Goal: Task Accomplishment & Management: Complete application form

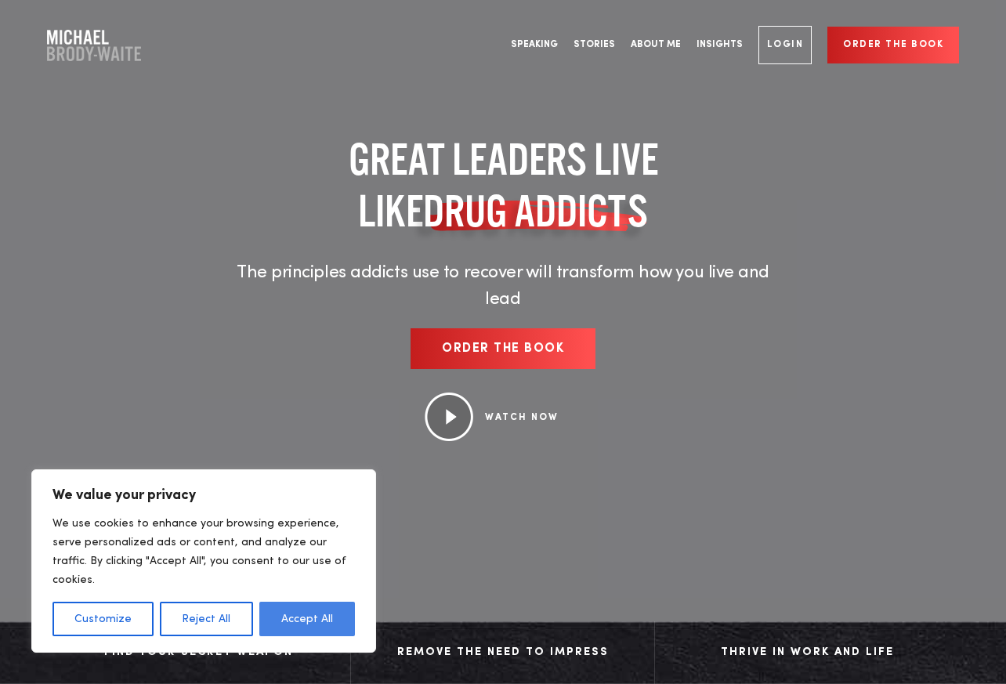
click at [314, 616] on button "Accept All" at bounding box center [307, 619] width 96 height 34
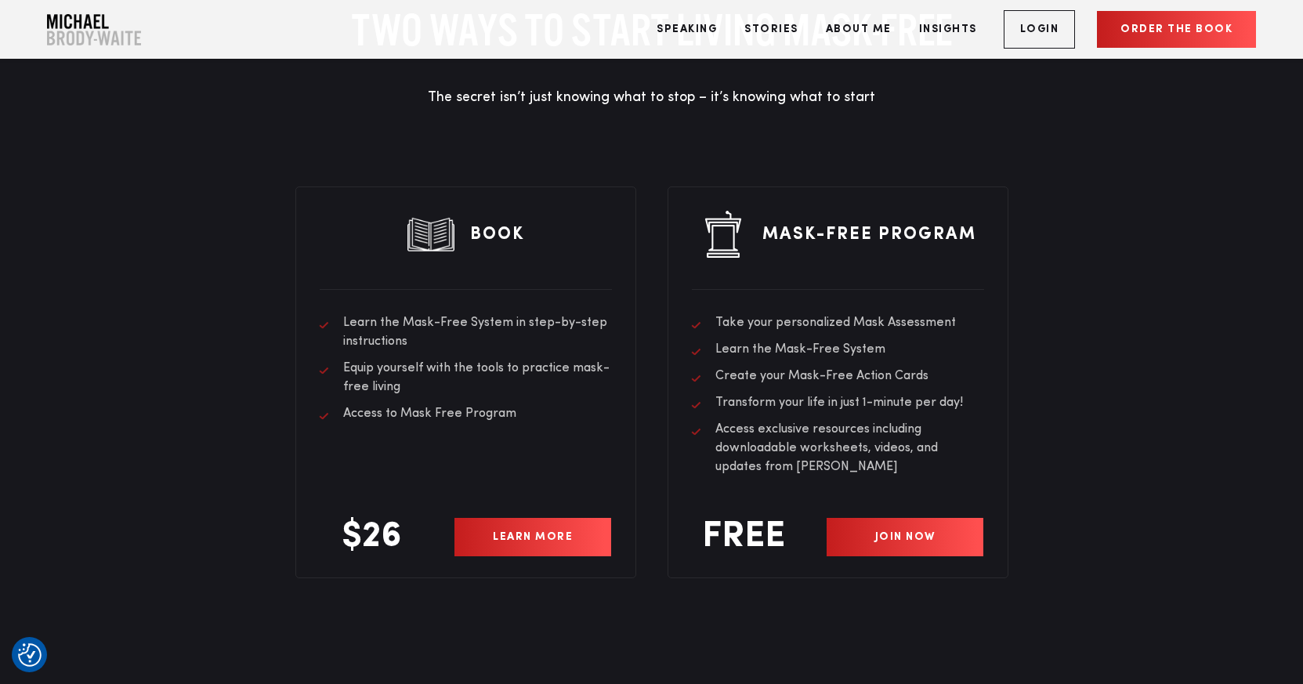
scroll to position [4468, 0]
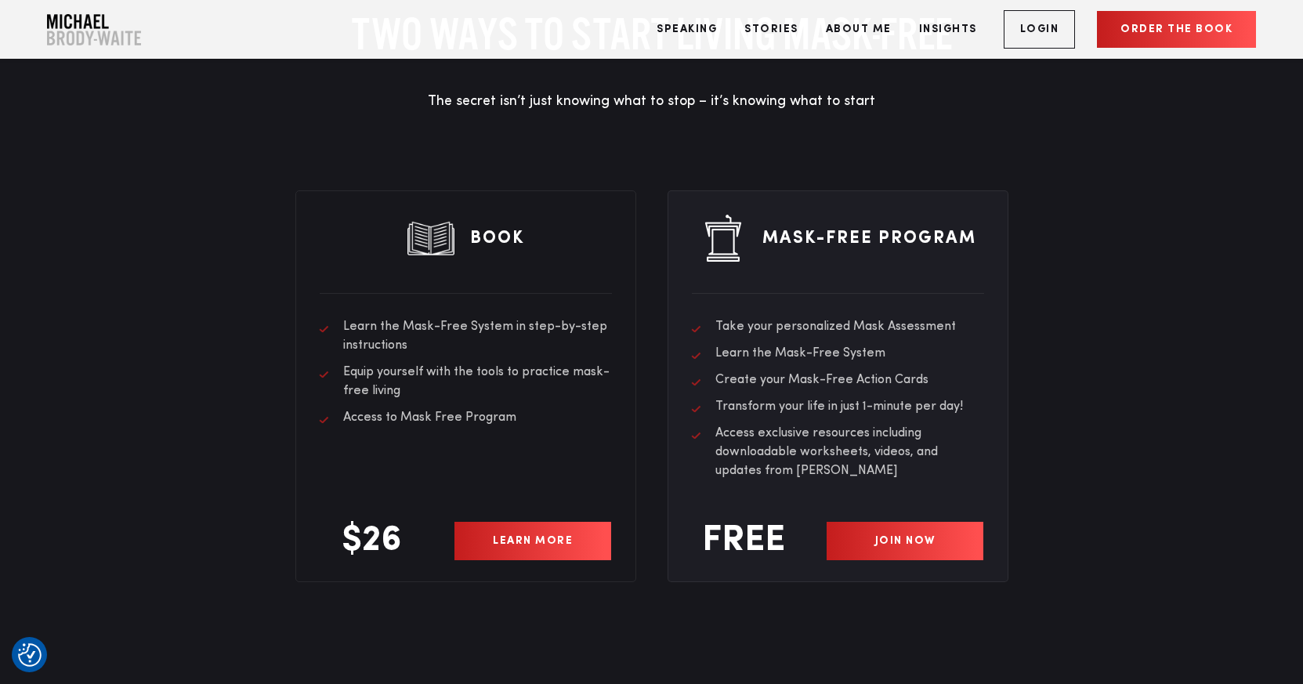
click at [893, 546] on link "JOIN NOW" at bounding box center [906, 541] width 158 height 38
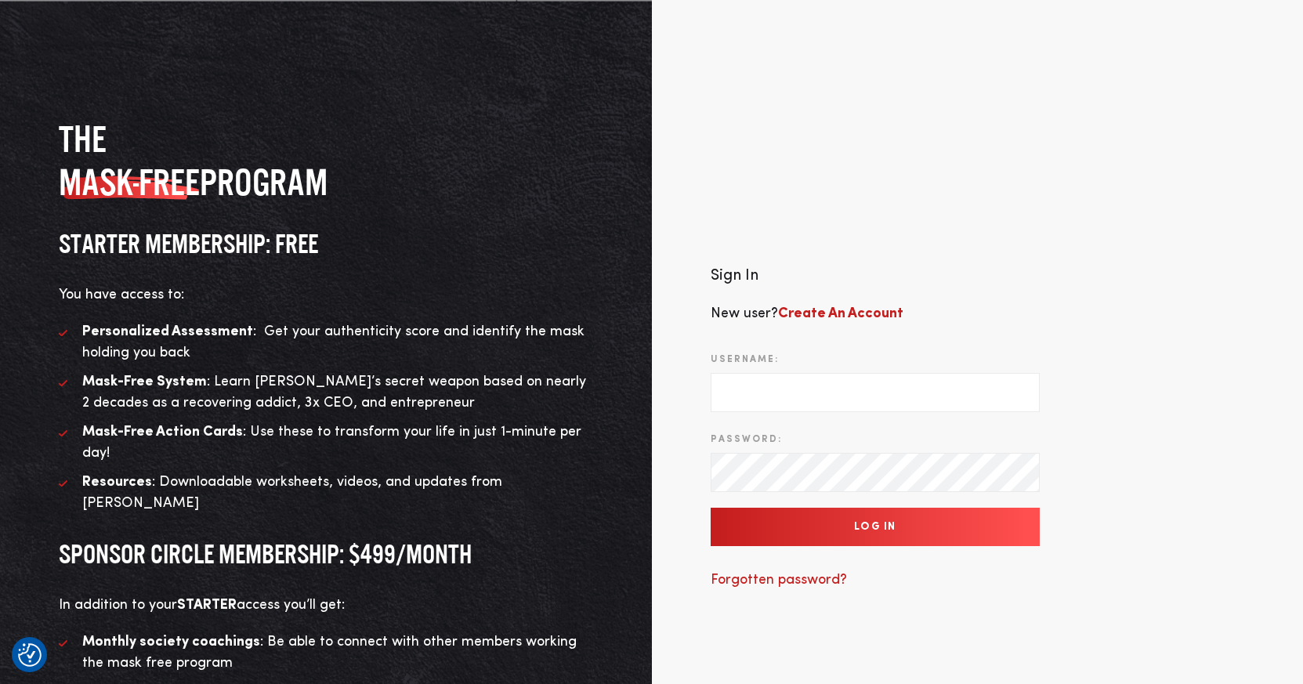
click at [757, 385] on input "Username:" at bounding box center [875, 392] width 329 height 39
type input "[PERSON_NAME][EMAIL_ADDRESS][DOMAIN_NAME]"
click at [825, 306] on b "Create An Account" at bounding box center [840, 313] width 125 height 14
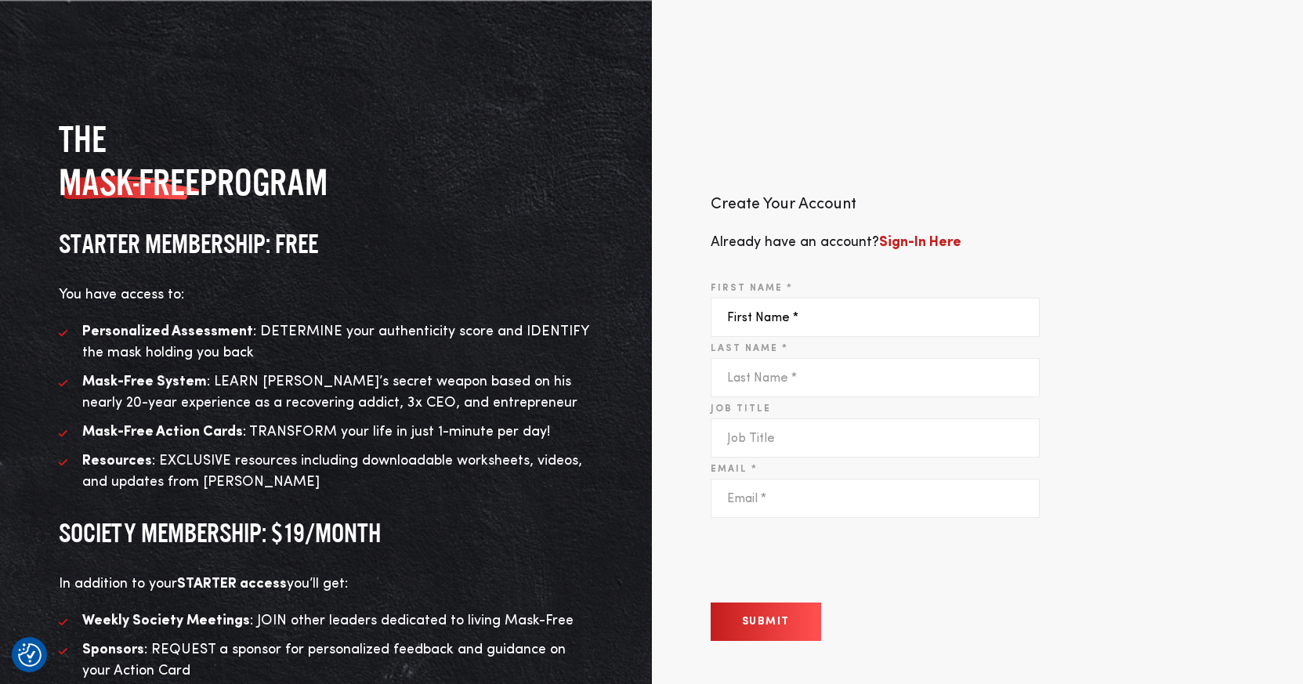
click at [813, 321] on input "First Name *" at bounding box center [875, 317] width 329 height 39
type input "Andrew"
type input "Wynne"
type input "andrew@andrewwynne.com"
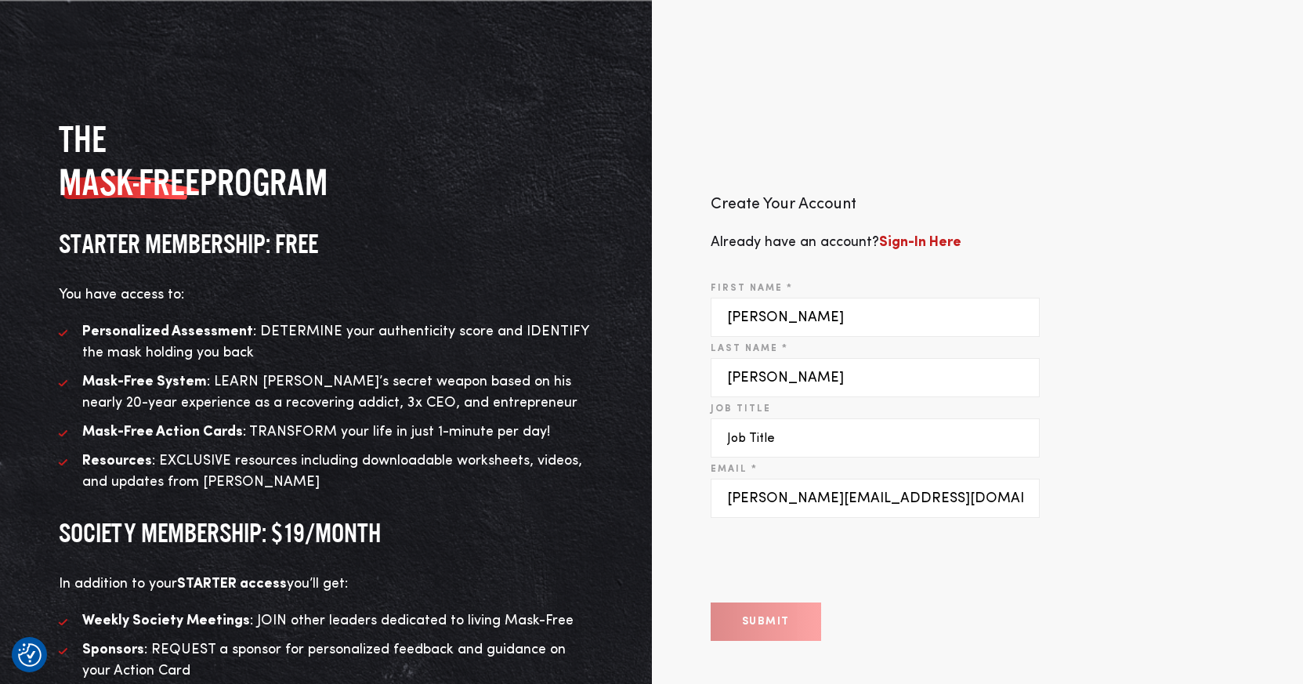
click at [814, 447] on input "Job Title" at bounding box center [875, 438] width 329 height 39
type input "Executive Coach"
click at [767, 629] on button "Submit" at bounding box center [766, 622] width 111 height 38
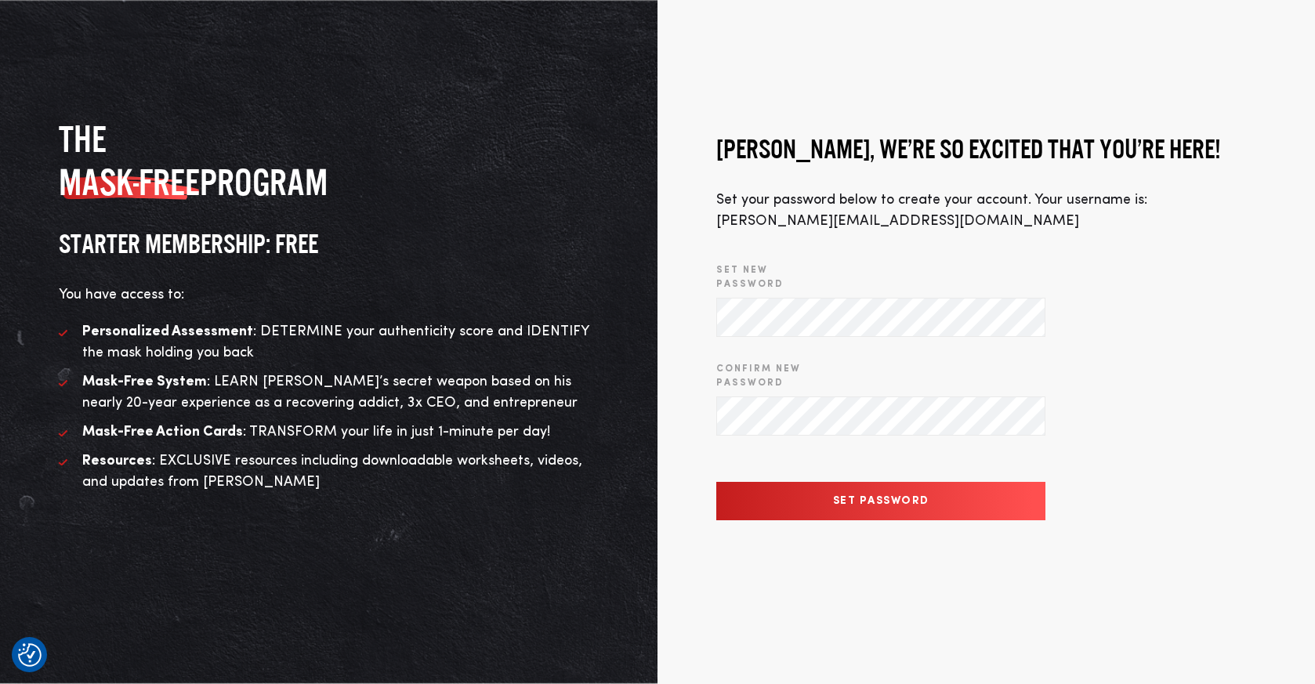
click at [716, 337] on div at bounding box center [716, 337] width 0 height 0
click at [837, 495] on input "Set Password" at bounding box center [880, 501] width 329 height 38
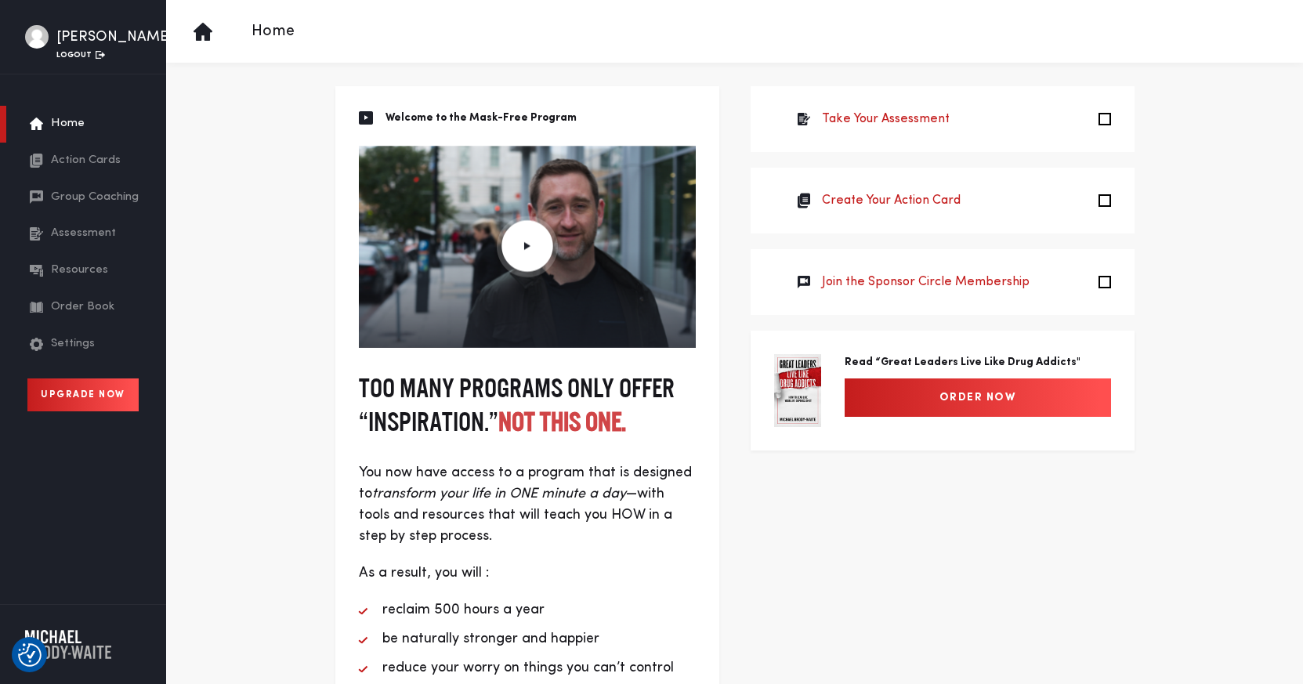
click at [535, 239] on img at bounding box center [527, 247] width 61 height 62
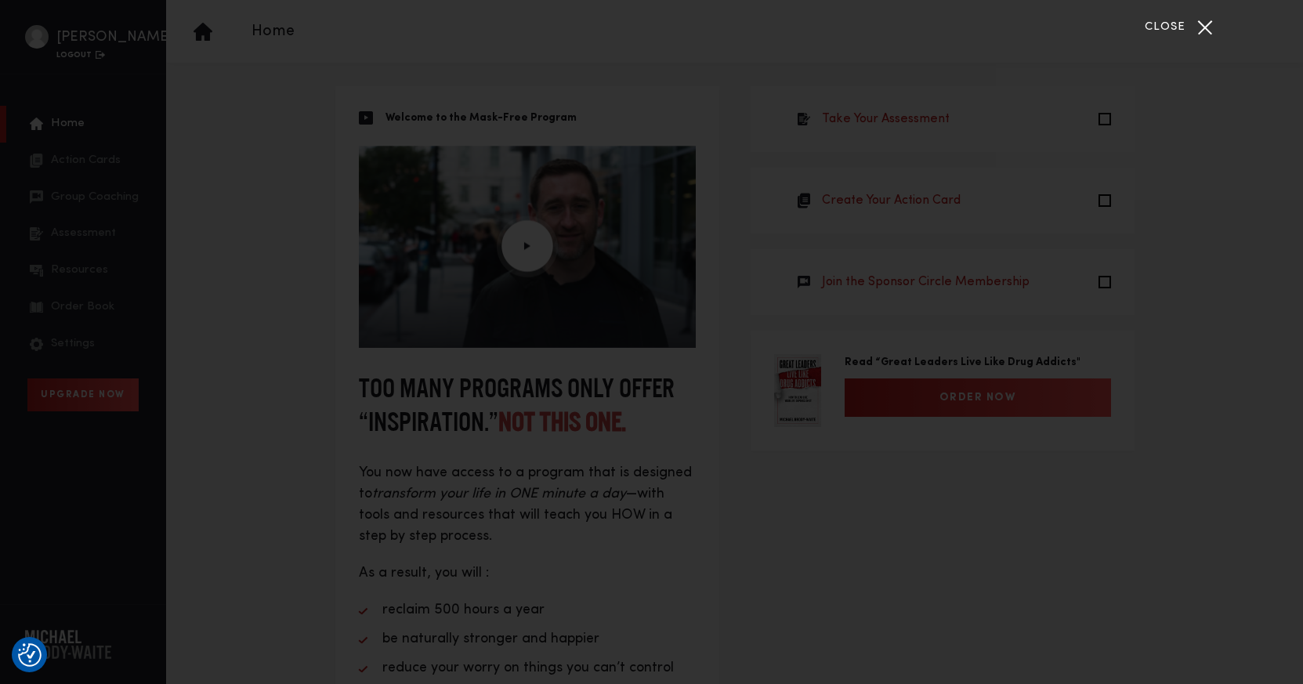
click at [1203, 26] on div "Close" at bounding box center [1205, 27] width 39 height 39
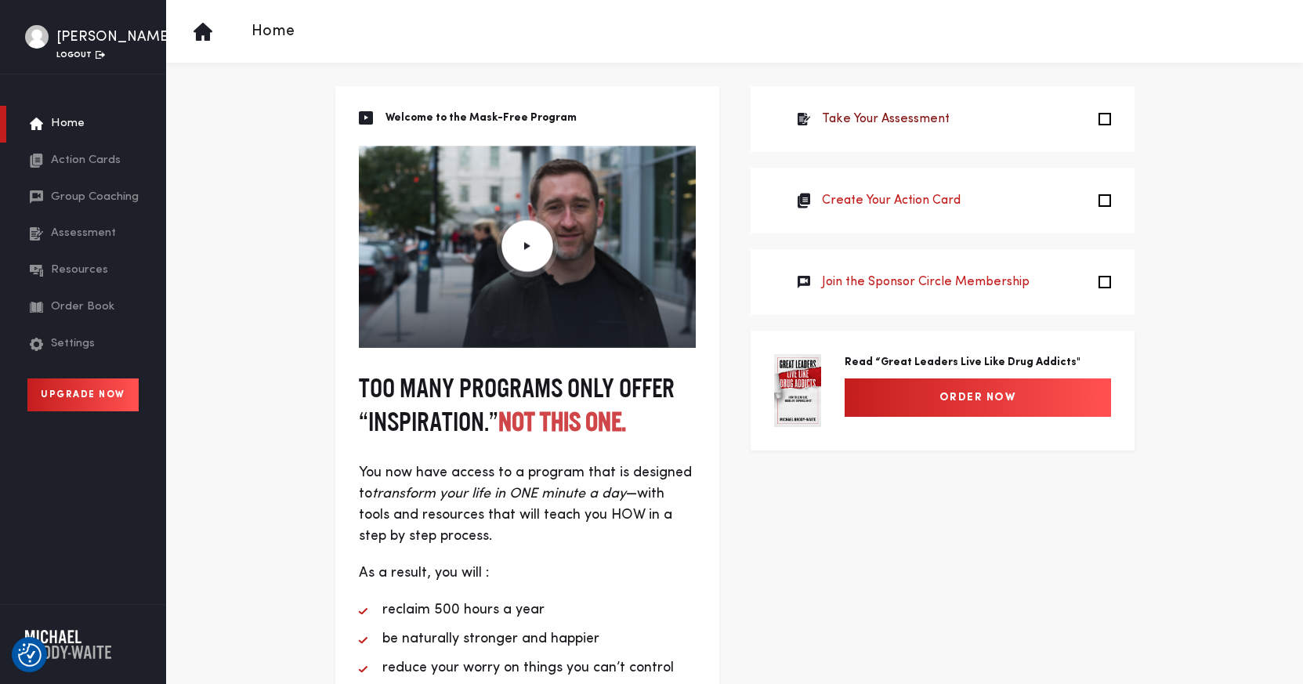
click at [861, 118] on link "Take Your Assessment" at bounding box center [886, 119] width 128 height 19
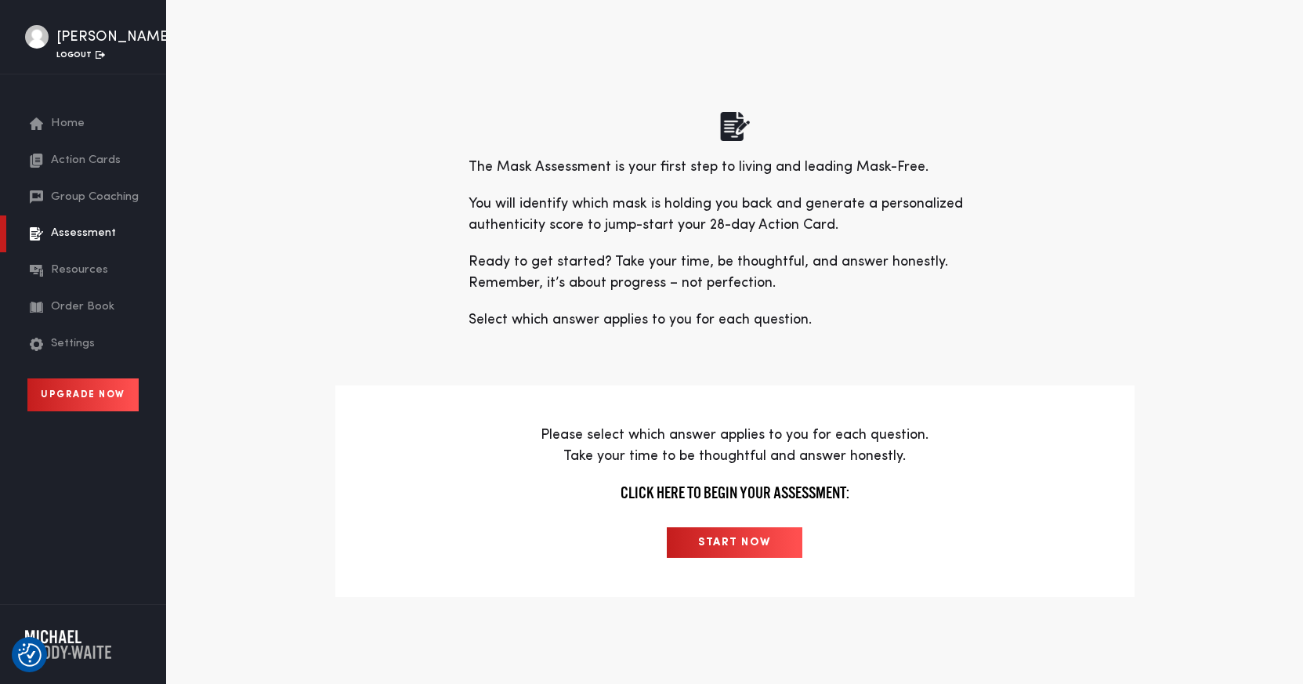
scroll to position [146, 0]
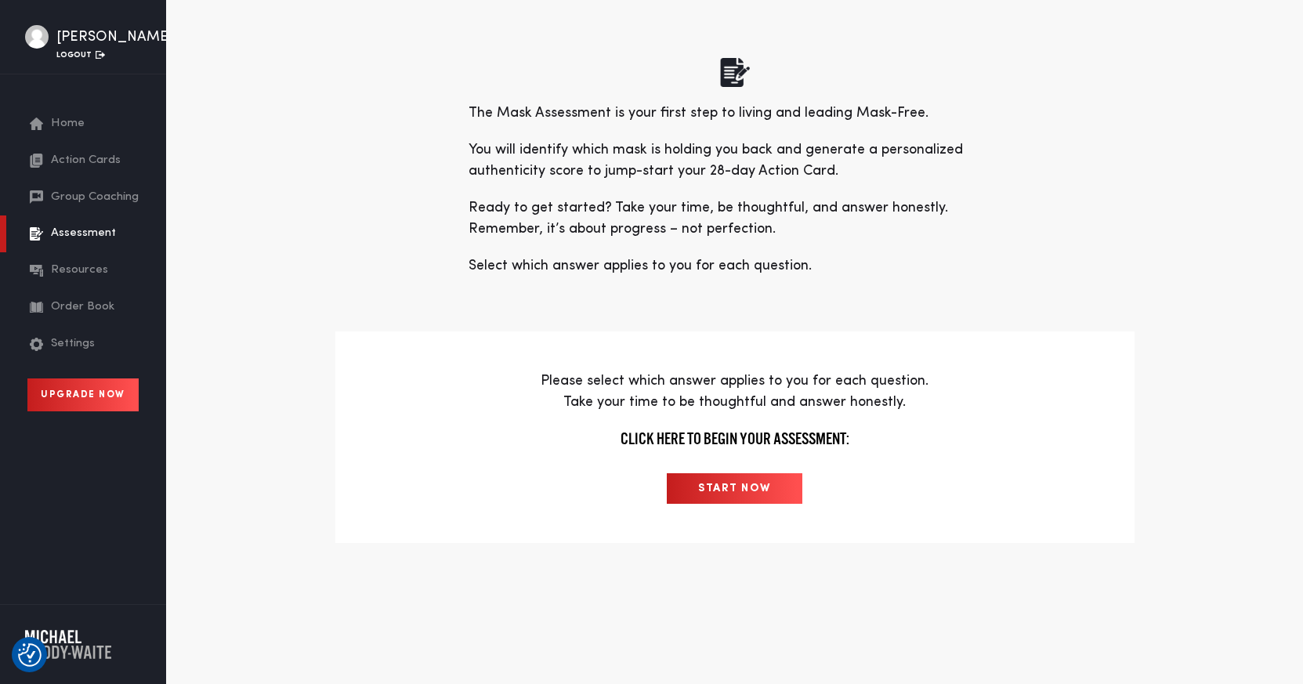
click at [733, 486] on input "START NOW" at bounding box center [735, 488] width 136 height 31
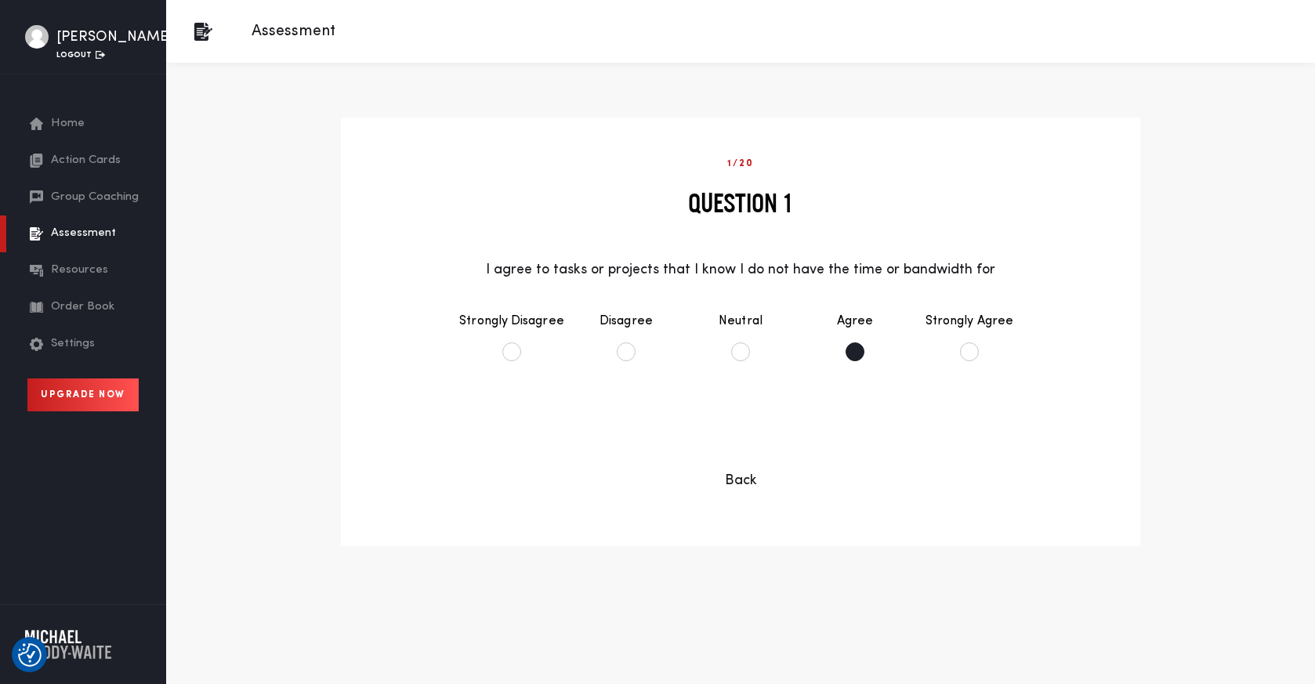
click at [853, 353] on li "Agree" at bounding box center [855, 336] width 114 height 81
click at [748, 437] on button "Continue" at bounding box center [740, 435] width 127 height 38
click at [861, 353] on li "Agree" at bounding box center [855, 336] width 114 height 81
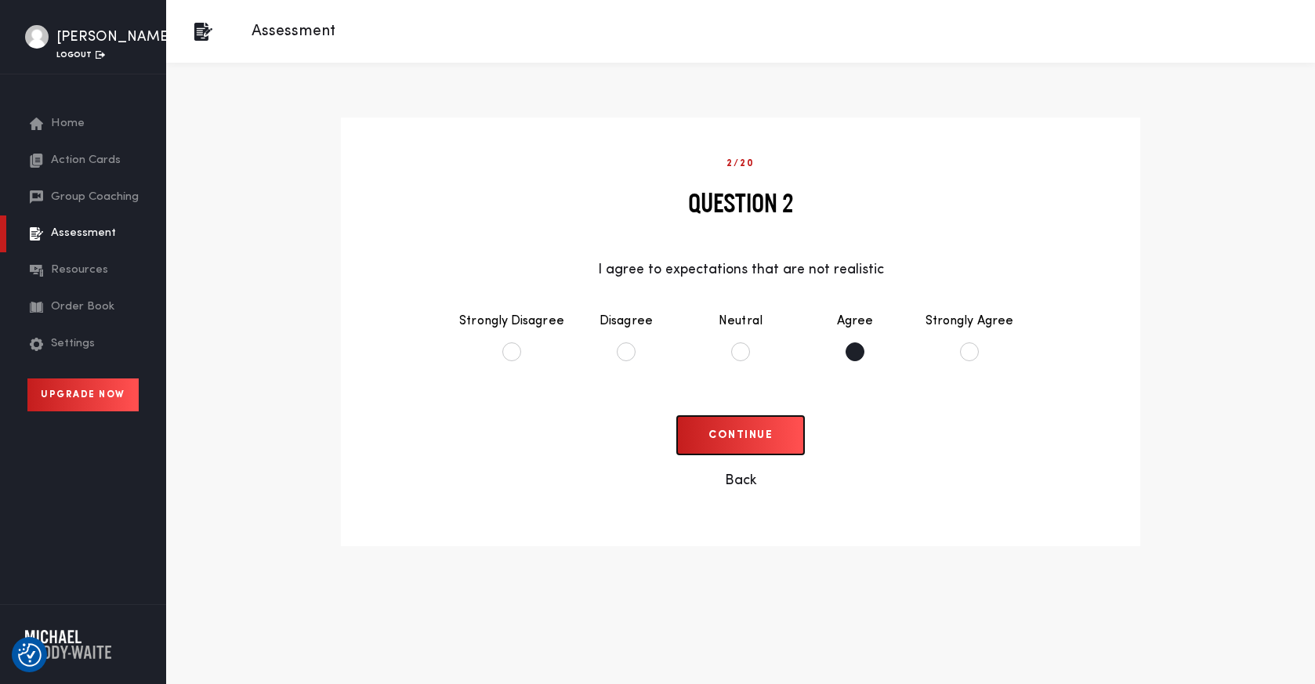
click at [754, 432] on button "Continue" at bounding box center [740, 435] width 127 height 38
click at [838, 350] on li "Agree" at bounding box center [855, 336] width 114 height 81
click at [741, 431] on button "Continue" at bounding box center [740, 435] width 127 height 38
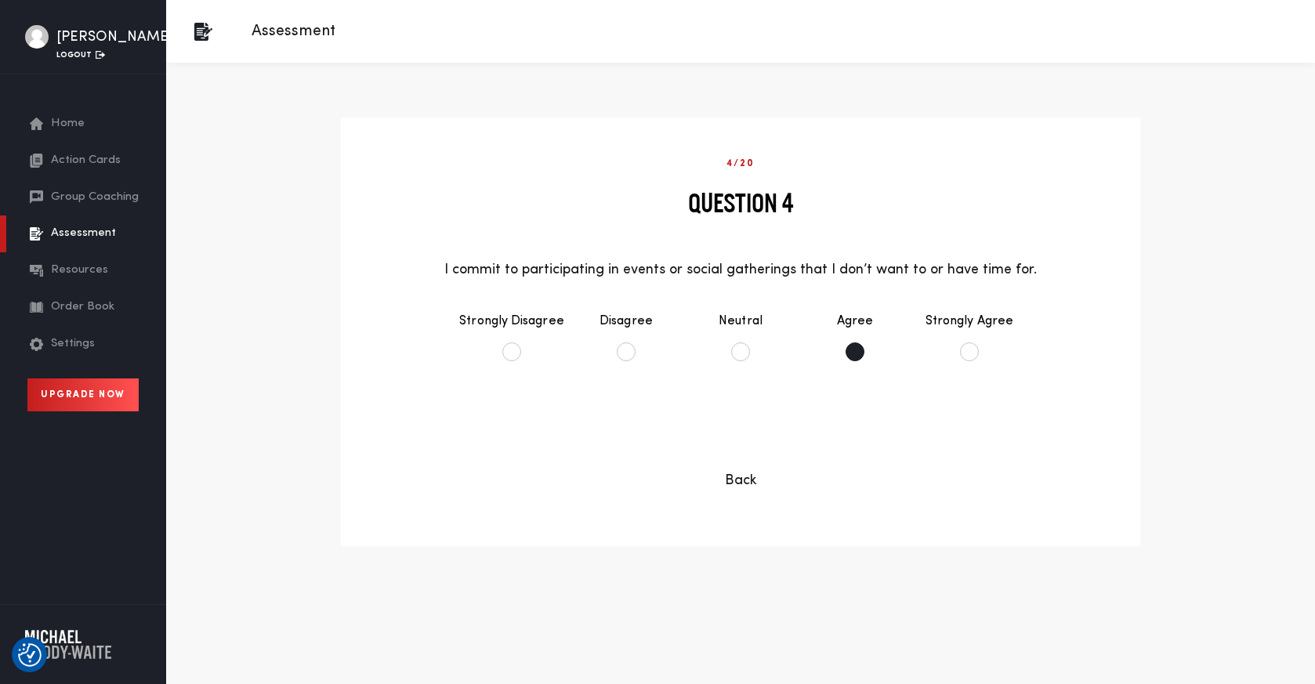
click at [857, 351] on li "Agree" at bounding box center [855, 336] width 114 height 81
click at [750, 438] on button "Continue" at bounding box center [740, 435] width 127 height 38
click at [854, 353] on li "Agree" at bounding box center [855, 336] width 114 height 81
click at [742, 441] on button "Continue" at bounding box center [740, 435] width 127 height 38
click at [842, 350] on li "Agree" at bounding box center [855, 336] width 114 height 81
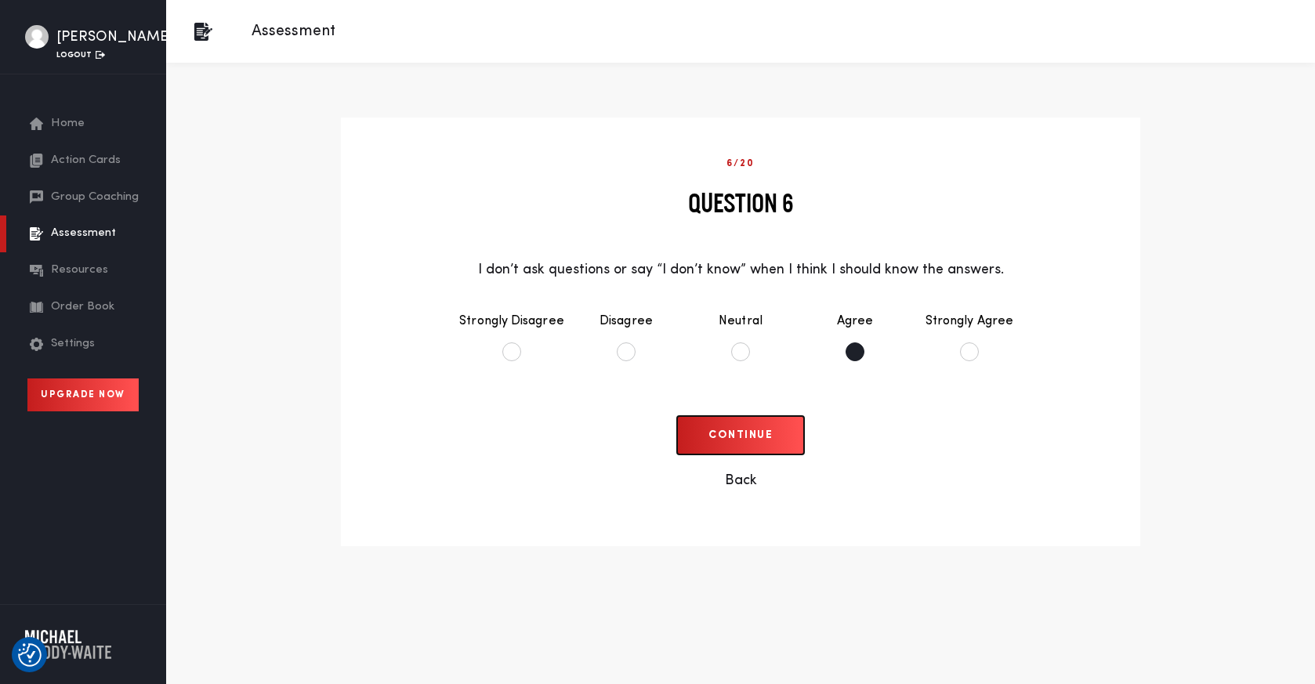
click at [761, 417] on button "Continue" at bounding box center [740, 435] width 127 height 38
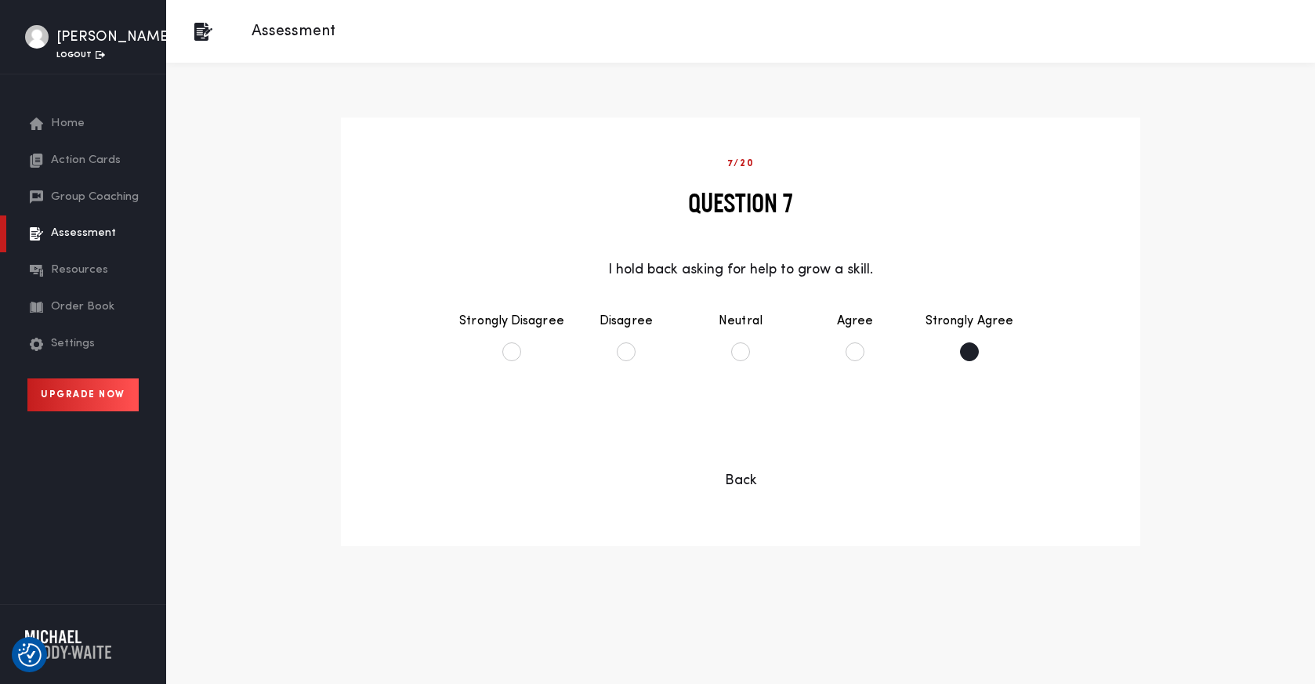
click at [965, 351] on li "Strongly Agree" at bounding box center [969, 336] width 114 height 81
click at [745, 448] on button "Continue" at bounding box center [740, 435] width 127 height 38
click at [854, 350] on li "Agree" at bounding box center [855, 336] width 114 height 81
click at [745, 435] on button "Continue" at bounding box center [740, 435] width 127 height 38
click at [734, 339] on li "Neutral" at bounding box center [740, 336] width 114 height 81
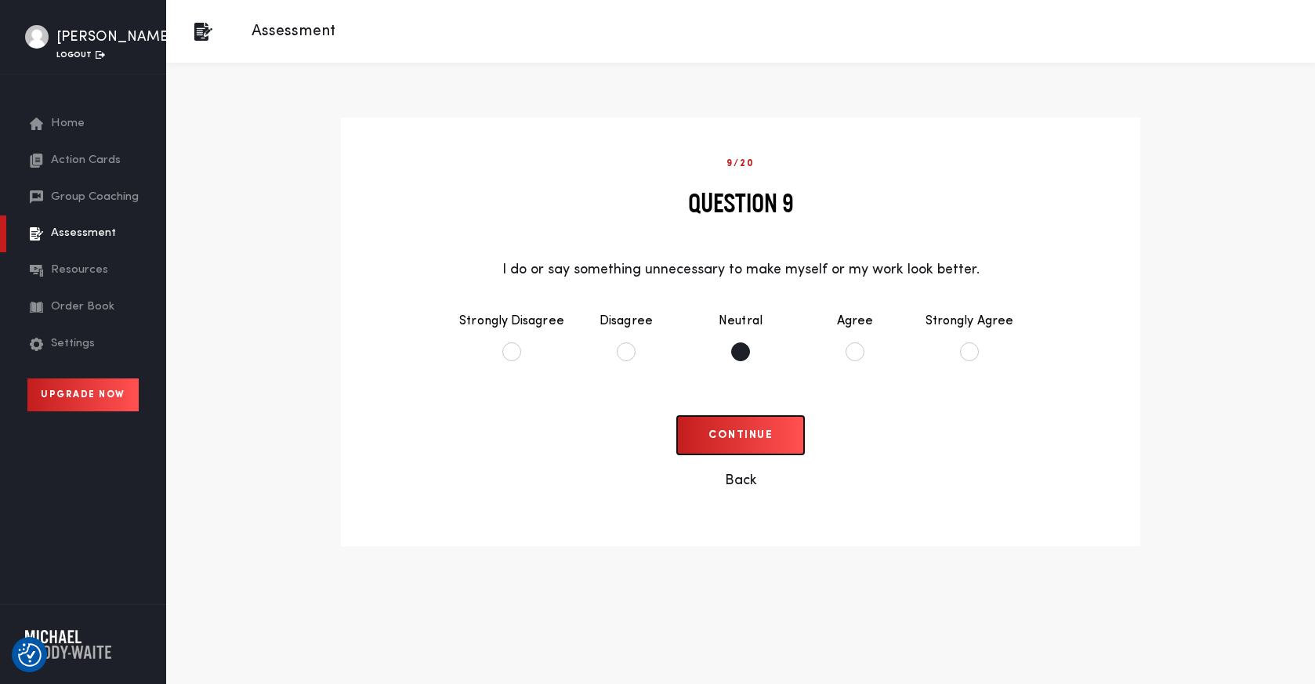
click at [727, 433] on button "Continue" at bounding box center [740, 435] width 127 height 38
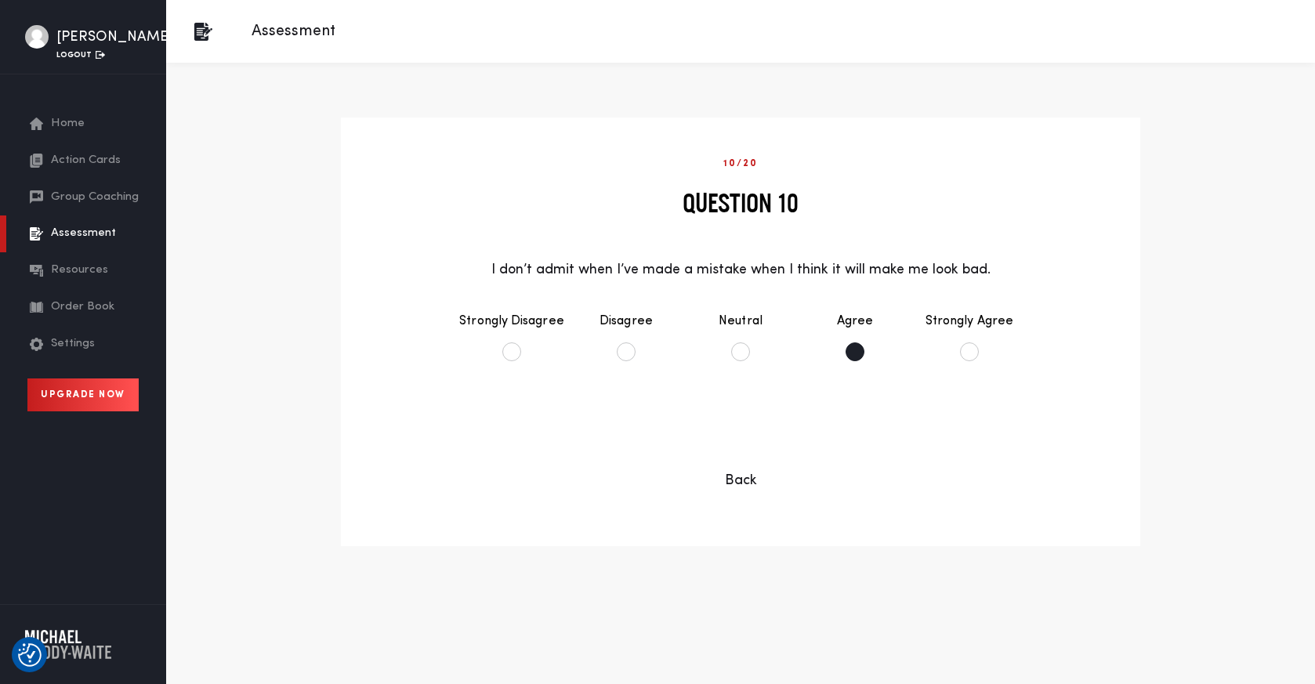
click at [854, 352] on li "Agree" at bounding box center [855, 336] width 114 height 81
click at [755, 433] on button "Continue" at bounding box center [740, 435] width 127 height 38
click at [730, 347] on li "Neutral" at bounding box center [740, 336] width 114 height 81
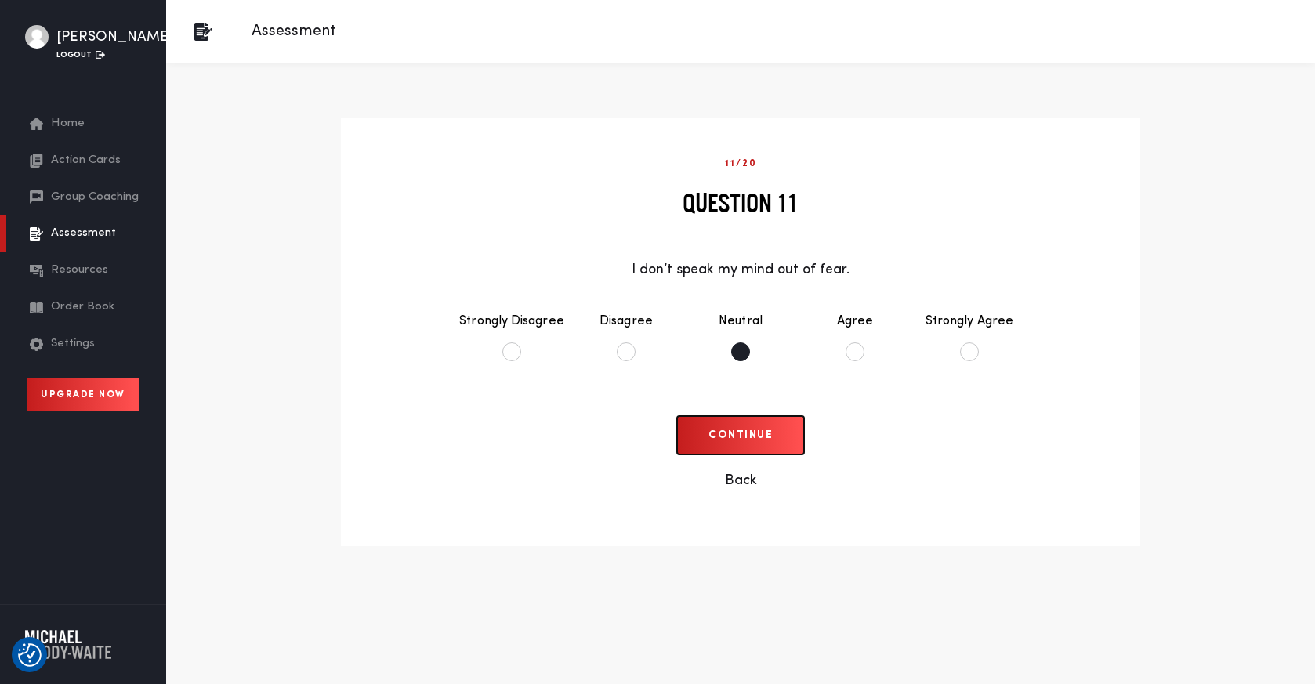
click at [716, 435] on button "Continue" at bounding box center [740, 435] width 127 height 38
click at [851, 348] on li "Agree" at bounding box center [855, 336] width 114 height 81
click at [745, 434] on button "Continue" at bounding box center [740, 435] width 127 height 38
click at [743, 352] on li "Neutral" at bounding box center [740, 336] width 114 height 81
click at [617, 350] on li "Disagree" at bounding box center [626, 336] width 114 height 81
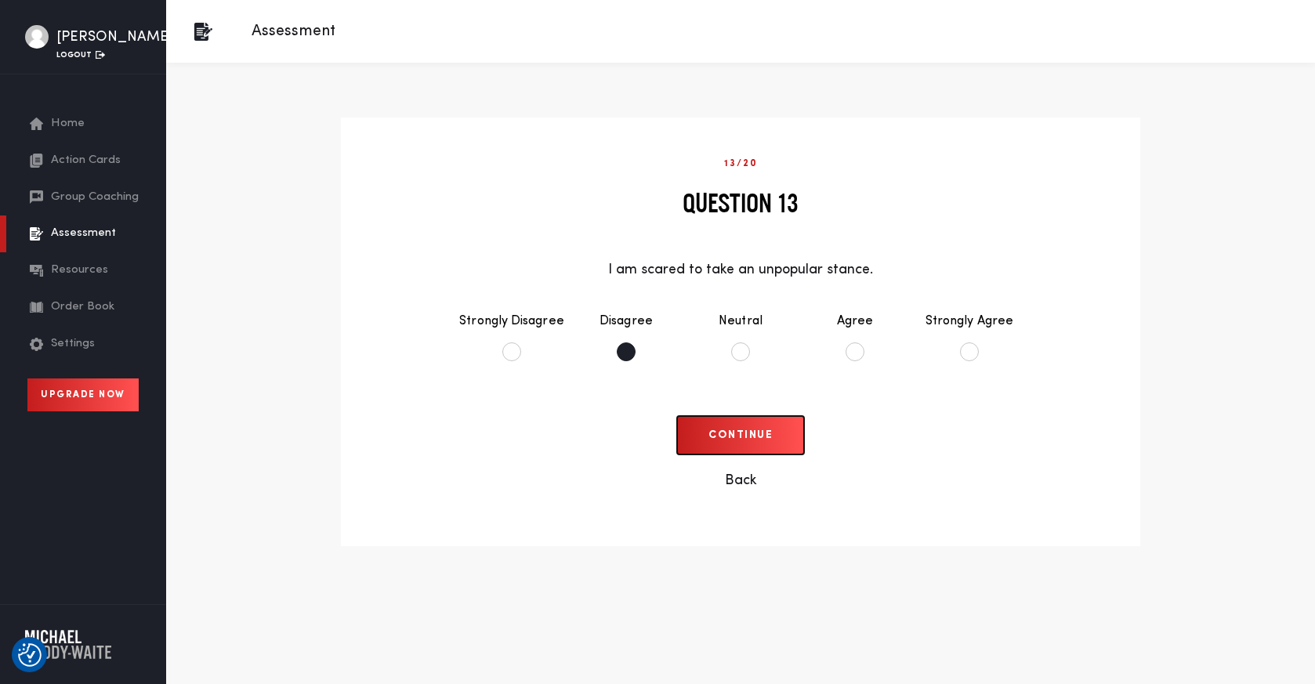
click at [769, 442] on button "Continue" at bounding box center [740, 435] width 127 height 38
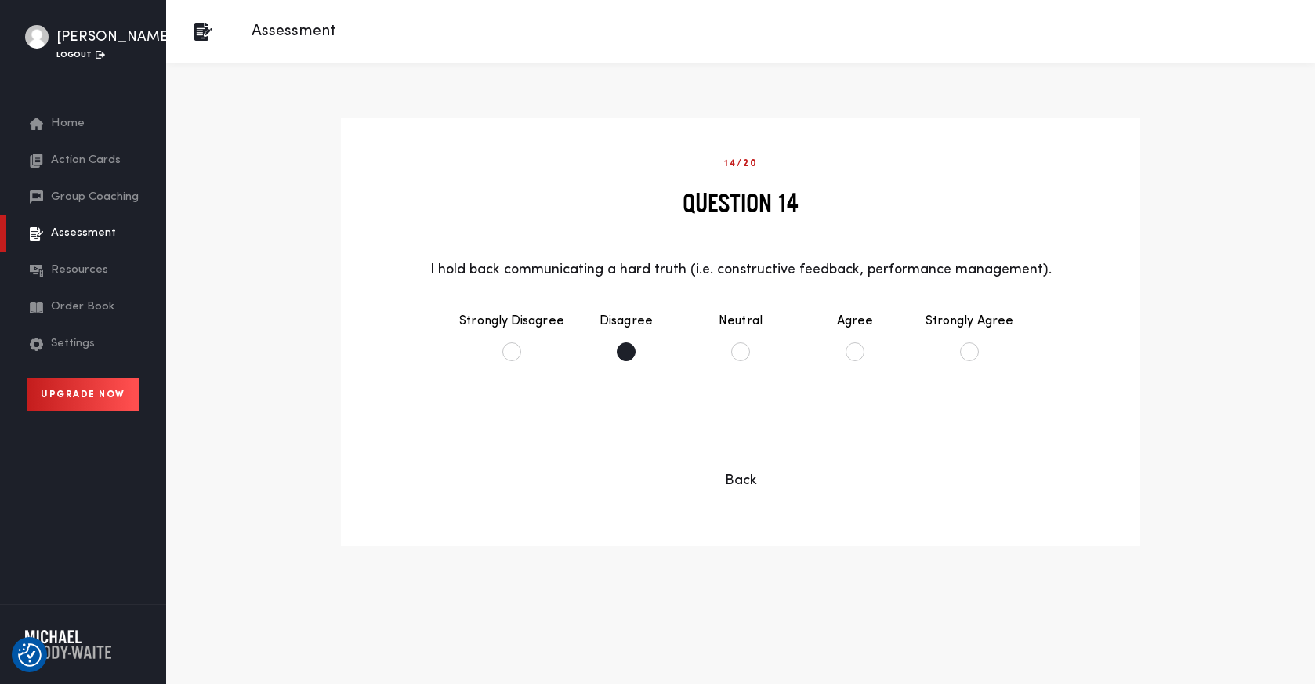
click at [633, 353] on li "Disagree" at bounding box center [626, 336] width 114 height 81
click at [753, 444] on button "Continue" at bounding box center [740, 435] width 127 height 38
click at [636, 357] on li "Disagree" at bounding box center [626, 336] width 114 height 81
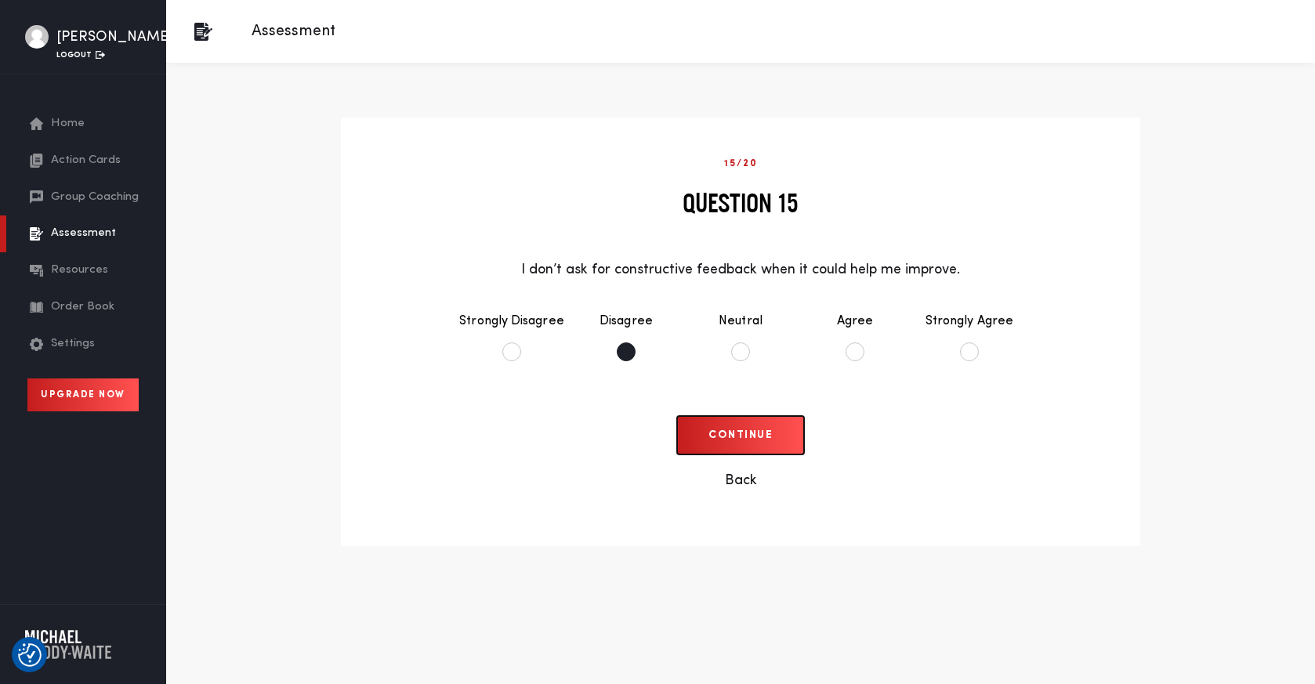
click at [740, 445] on button "Continue" at bounding box center [740, 435] width 127 height 38
click at [846, 353] on li "Agree" at bounding box center [855, 336] width 114 height 81
click at [756, 444] on button "Continue" at bounding box center [740, 435] width 127 height 38
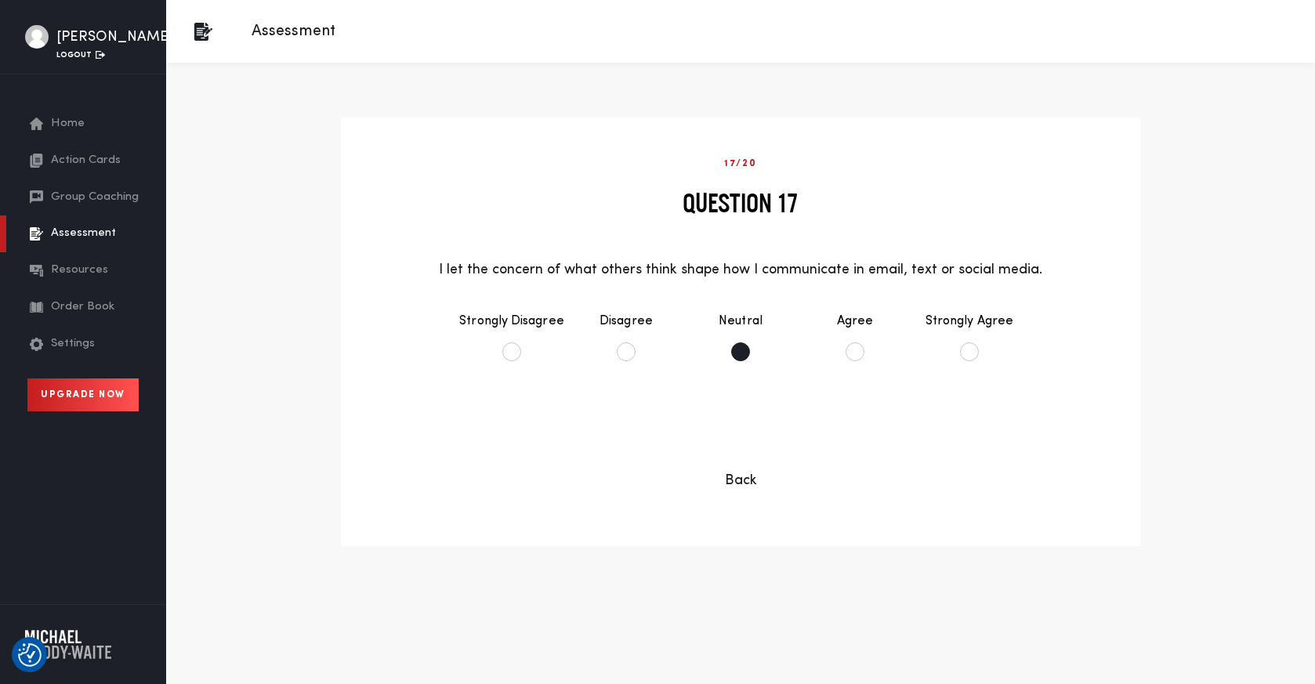
click at [734, 351] on li "Neutral" at bounding box center [740, 336] width 114 height 81
click at [741, 437] on button "Continue" at bounding box center [740, 435] width 127 height 38
click at [627, 350] on li "Disagree" at bounding box center [626, 336] width 114 height 81
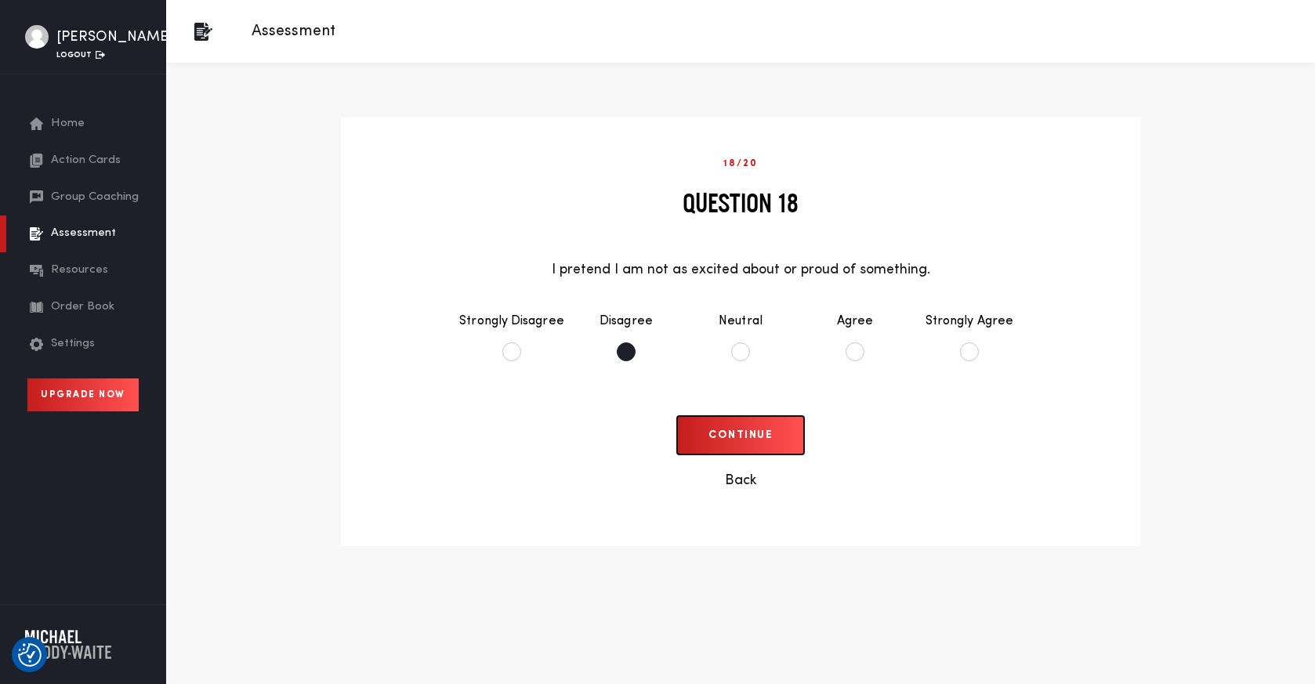
click at [742, 434] on button "Continue" at bounding box center [740, 435] width 127 height 38
click at [850, 353] on li "Agree" at bounding box center [855, 336] width 114 height 81
click at [763, 426] on button "Continue" at bounding box center [740, 435] width 127 height 38
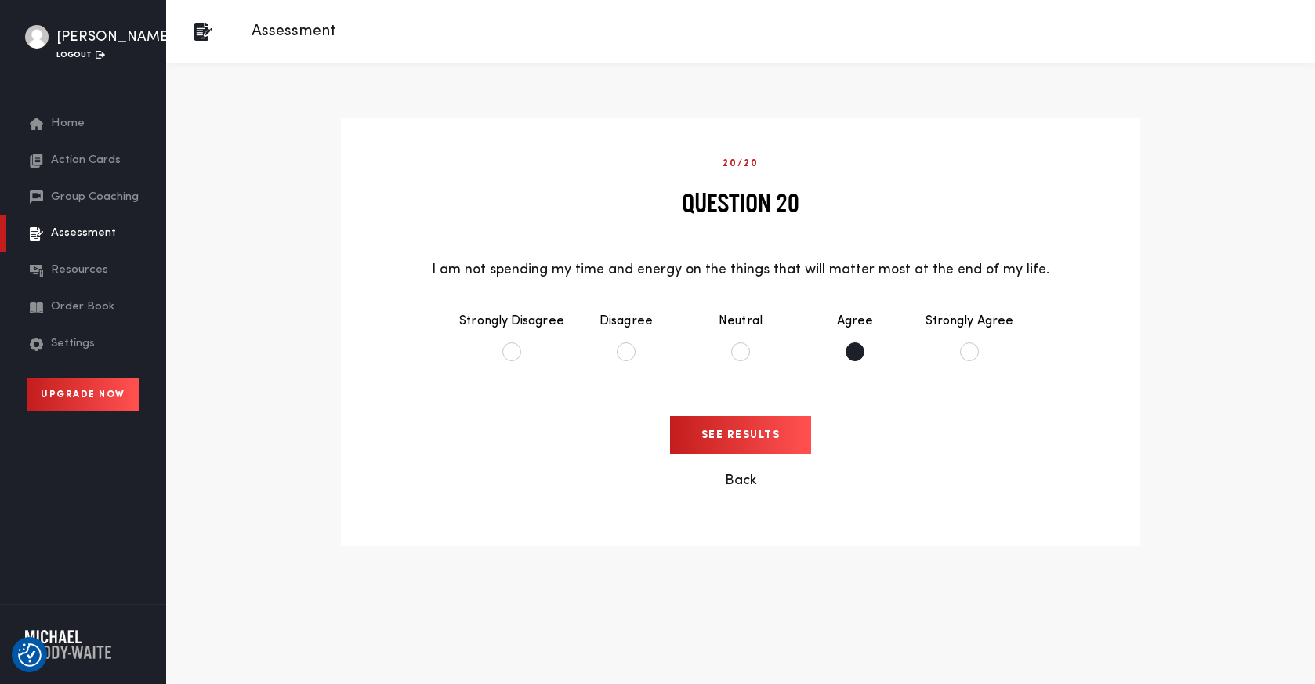
click at [850, 350] on li "Agree" at bounding box center [855, 336] width 114 height 81
click at [762, 441] on input "See Results" at bounding box center [741, 435] width 142 height 38
click at [754, 438] on input "See Results" at bounding box center [741, 435] width 142 height 38
click at [727, 433] on input "See Results" at bounding box center [741, 435] width 142 height 38
